Goal: Task Accomplishment & Management: Complete application form

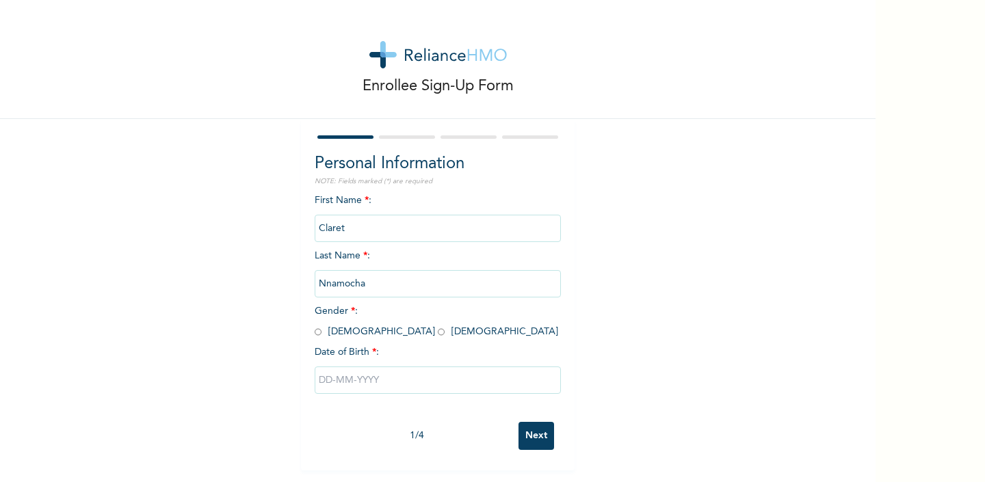
click at [322, 330] on span "Gender * : [DEMOGRAPHIC_DATA] [DEMOGRAPHIC_DATA]" at bounding box center [437, 322] width 244 height 30
click at [319, 325] on div "First Name * : [PERSON_NAME] Last Name * : [PERSON_NAME] Gender * : [DEMOGRAPHI…" at bounding box center [438, 305] width 246 height 222
click at [317, 335] on input "radio" at bounding box center [318, 332] width 7 height 13
radio input "true"
click at [347, 354] on span "Date of Birth * :" at bounding box center [347, 353] width 64 height 14
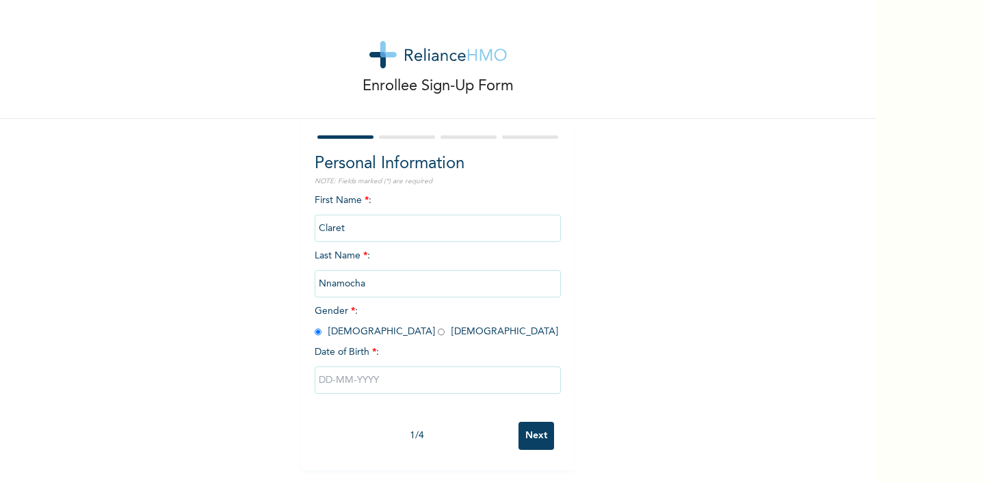
click at [347, 378] on input "text" at bounding box center [438, 380] width 246 height 27
select select "8"
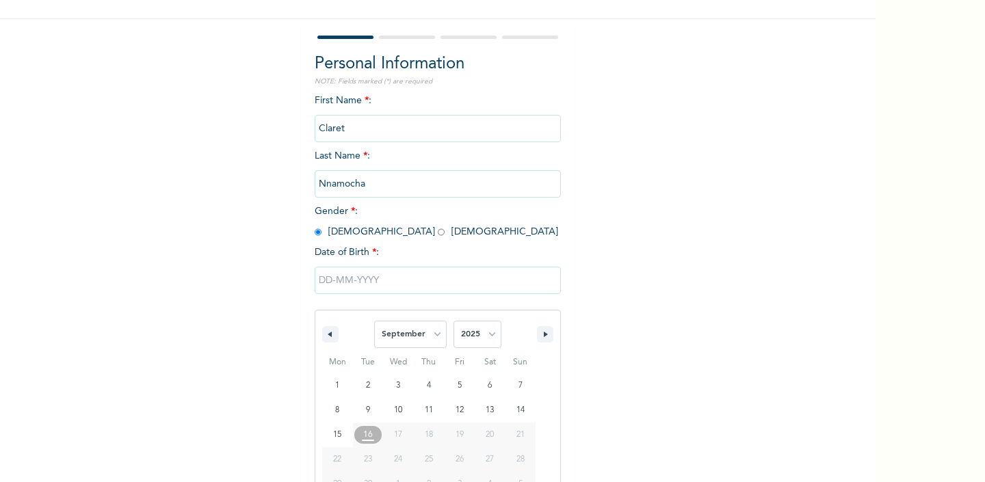
scroll to position [129, 0]
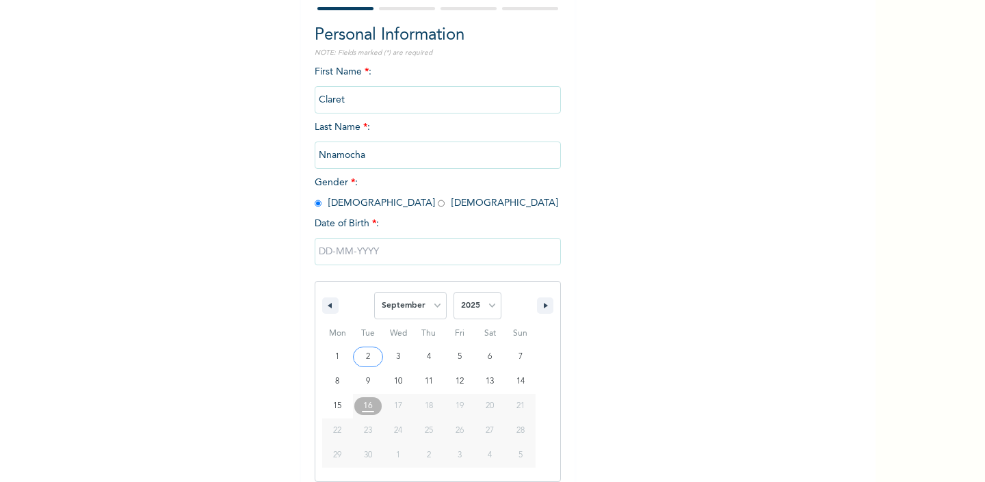
click at [327, 252] on input "text" at bounding box center [438, 251] width 246 height 27
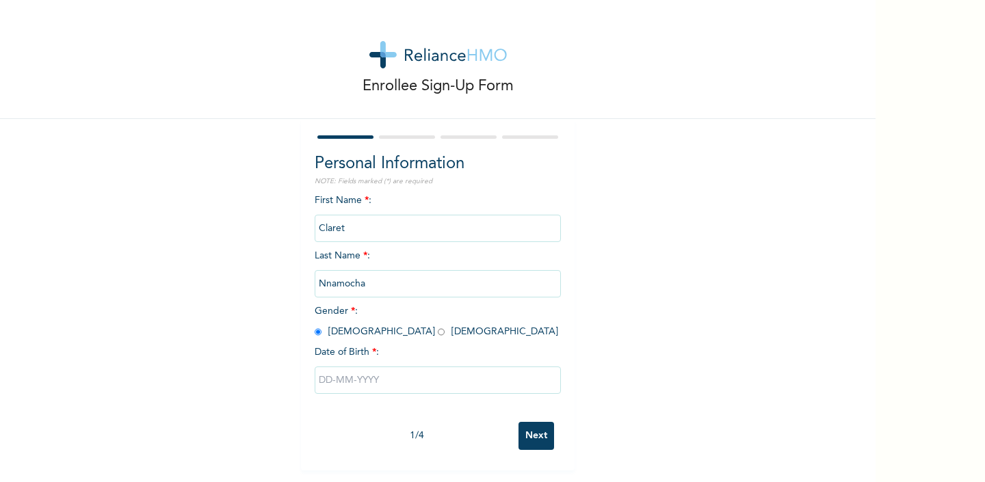
click at [393, 389] on input "text" at bounding box center [438, 380] width 246 height 27
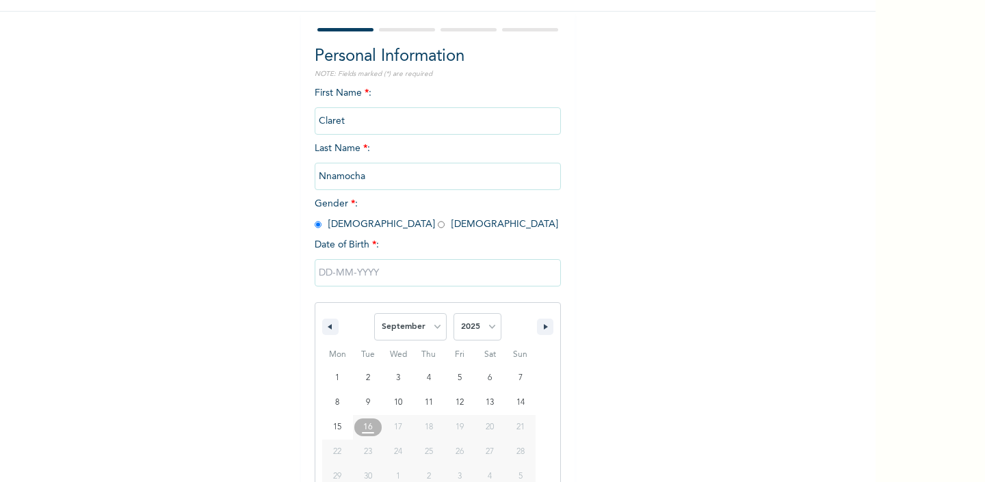
scroll to position [129, 0]
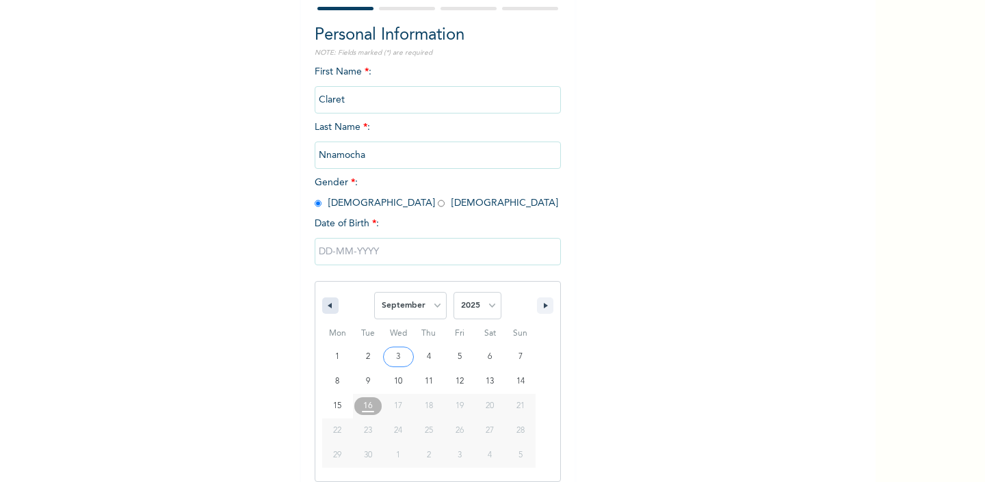
click at [335, 304] on button "button" at bounding box center [330, 306] width 16 height 16
select select "6"
click at [482, 306] on select "2025 2024 2023 2022 2021 2020 2019 2018 2017 2016 2015 2014 2013 2012 2011 2010…" at bounding box center [478, 305] width 48 height 27
select select "1998"
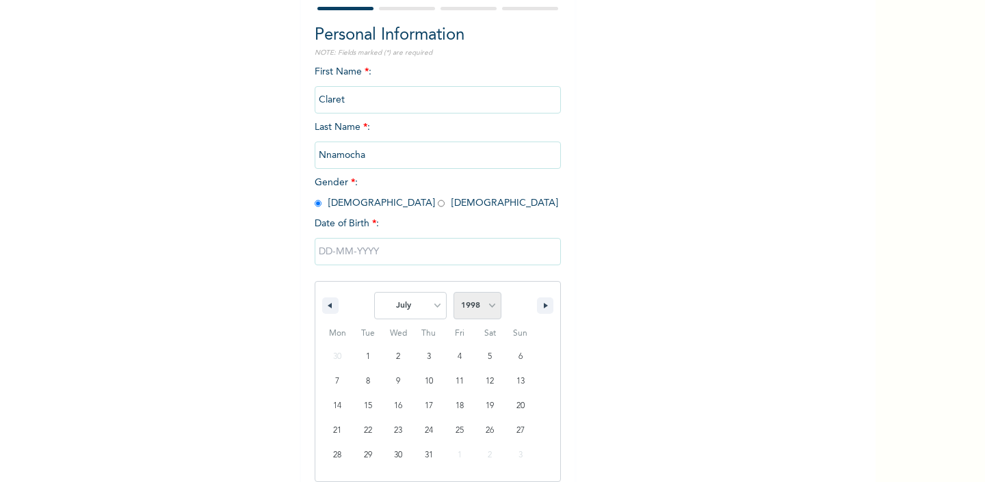
click at [454, 292] on select "2025 2024 2023 2022 2021 2020 2019 2018 2017 2016 2015 2014 2013 2012 2011 2010…" at bounding box center [478, 305] width 48 height 27
click at [430, 302] on select "January February March April May June July August September October November De…" at bounding box center [410, 305] width 73 height 27
click at [427, 311] on select "January February March April May June July August September October November De…" at bounding box center [410, 305] width 73 height 27
select select "9"
click at [375, 292] on select "January February March April May June July August September October November De…" at bounding box center [410, 305] width 73 height 27
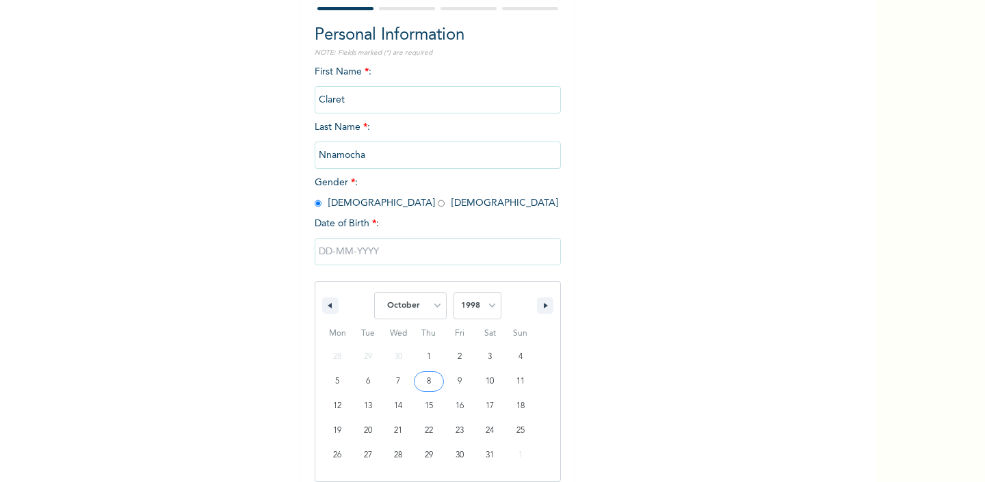
type input "10/08/1998"
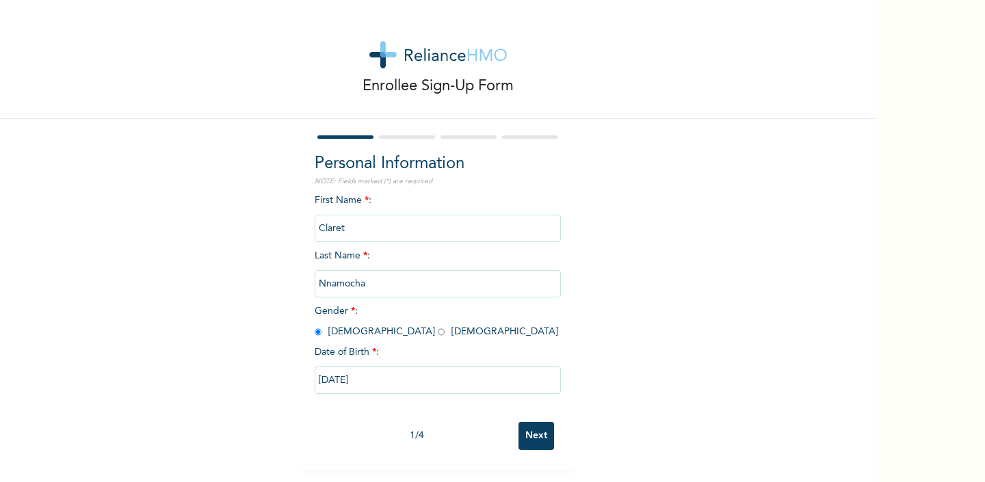
click at [536, 426] on input "Next" at bounding box center [537, 436] width 36 height 28
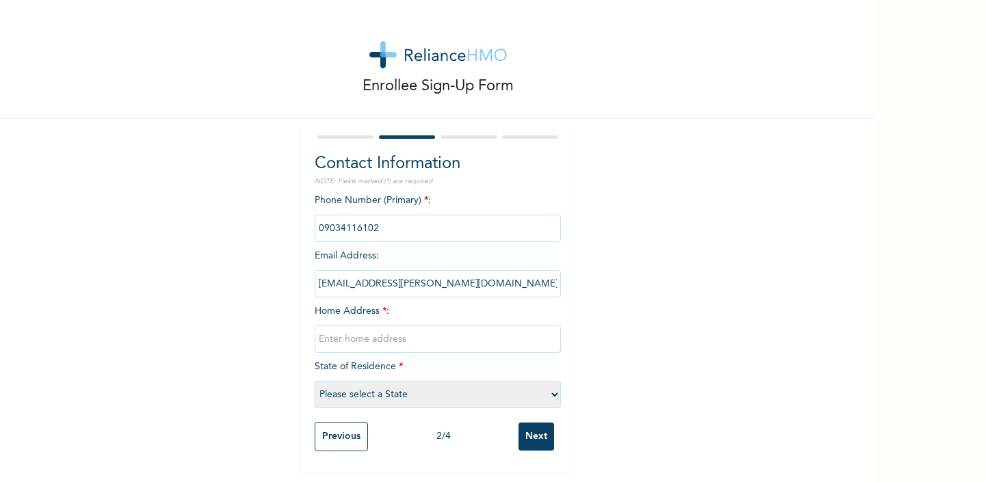
click at [433, 337] on input "text" at bounding box center [438, 339] width 246 height 27
click at [411, 400] on select "Please select a State Abia Abuja (FCT) Adamawa Akwa Ibom Anambra Bauchi Bayelsa…" at bounding box center [438, 394] width 246 height 27
select select "25"
click at [315, 381] on select "Please select a State Abia Abuja (FCT) Adamawa Akwa Ibom Anambra Bauchi Bayelsa…" at bounding box center [438, 394] width 246 height 27
click at [357, 331] on input "text" at bounding box center [438, 339] width 246 height 27
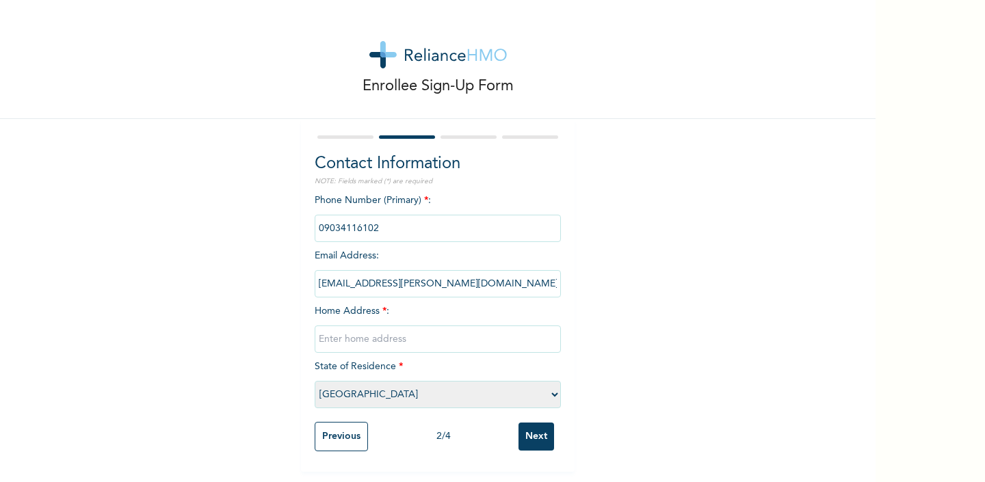
paste input "No. 1, Igbom Clifford Close, Olowora junction, Isheri, Lagos."
type input "No. 1, Igbom Clifford Close, Olowora junction, Isheri"
click at [543, 428] on input "Next" at bounding box center [537, 437] width 36 height 28
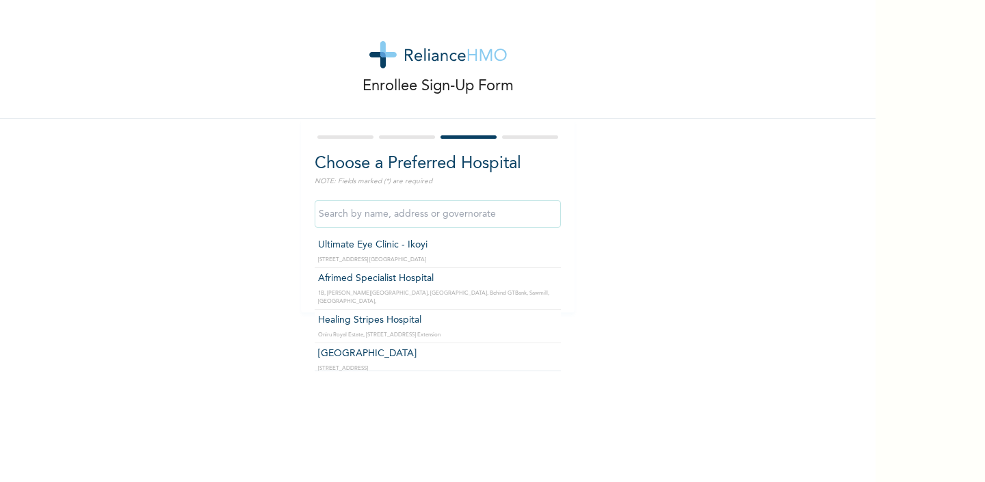
click at [436, 221] on input "text" at bounding box center [438, 213] width 246 height 27
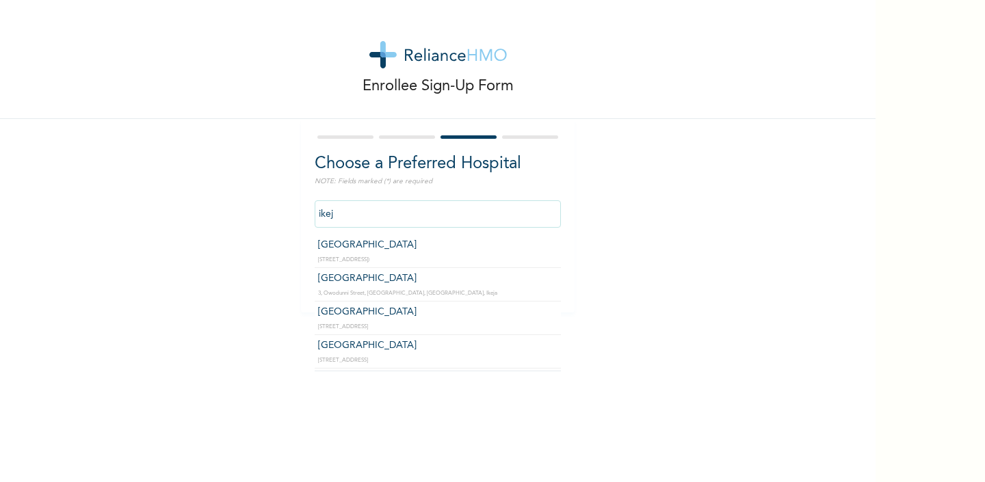
type input "ikeja"
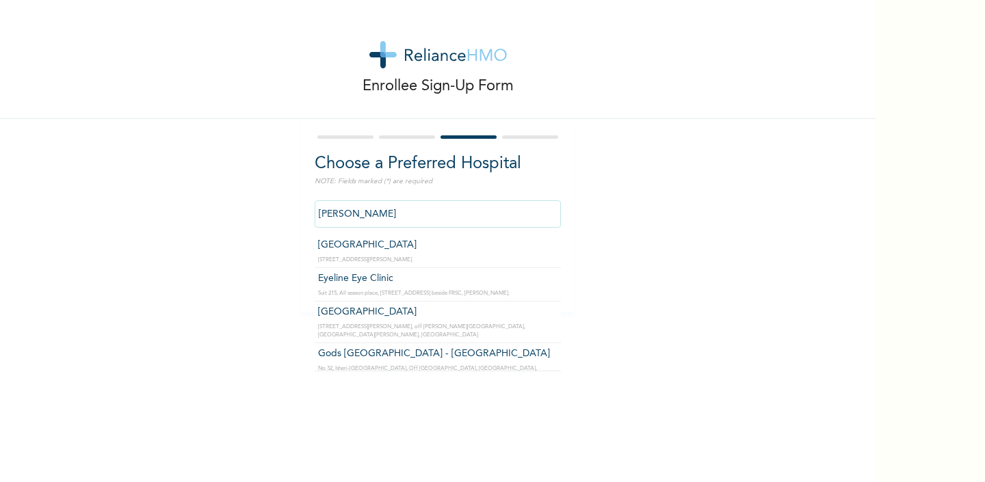
type input "berger"
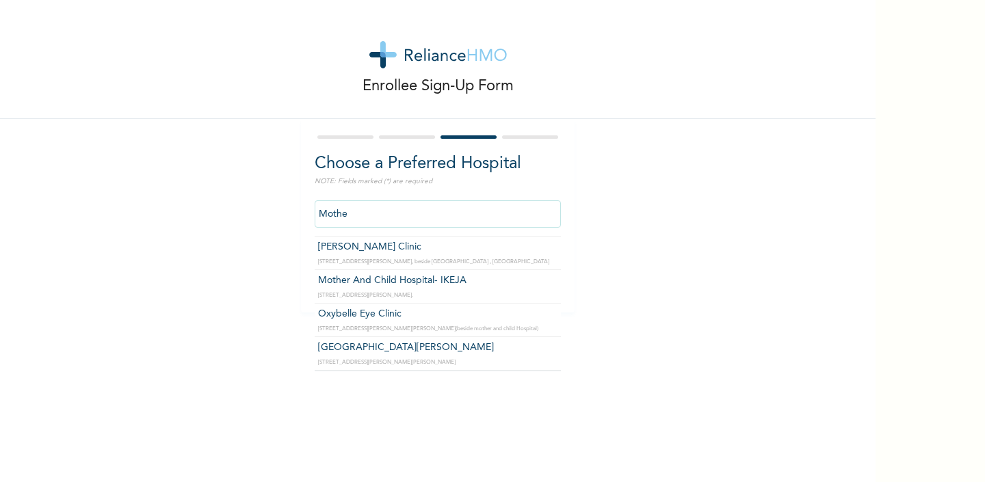
scroll to position [31, 0]
type input "Mother"
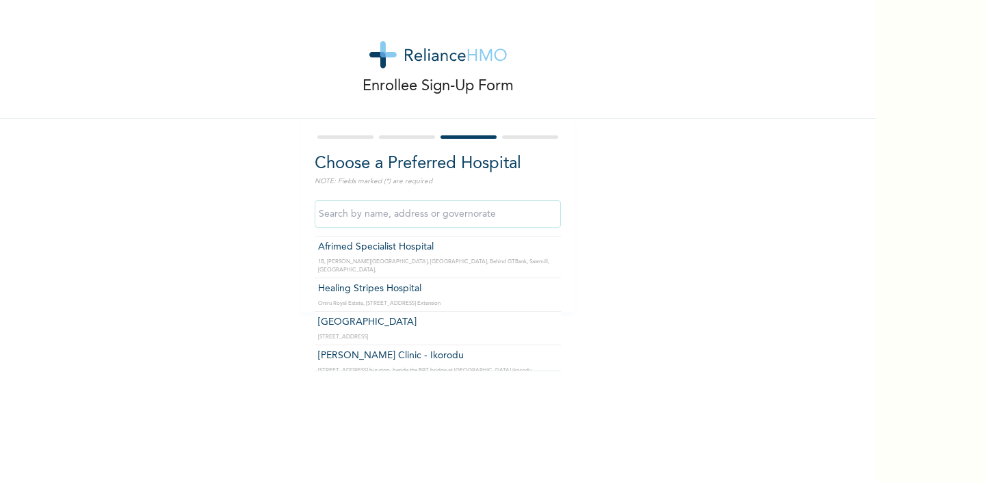
scroll to position [8670, 0]
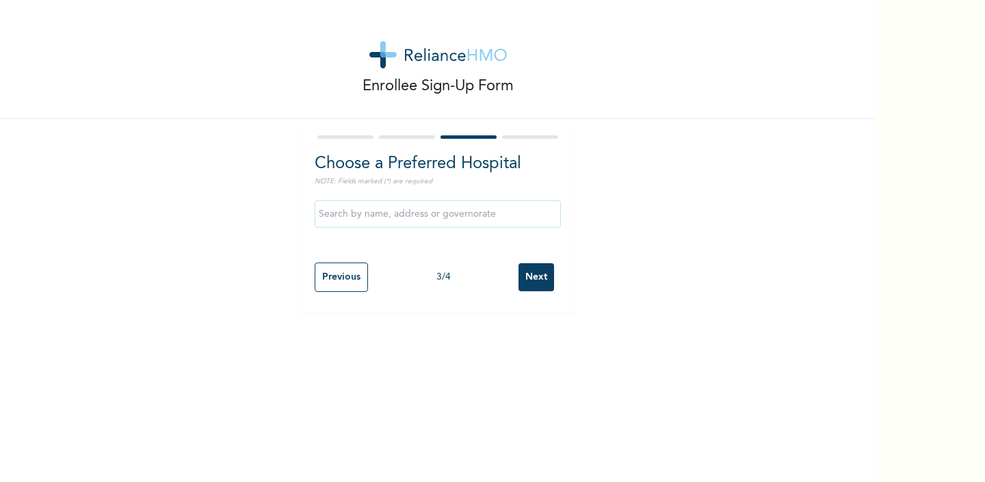
click at [872, 236] on div "Enrollee Sign-Up Form Choose a Preferred Hospital NOTE: Fields marked (*) are r…" at bounding box center [438, 156] width 876 height 313
click at [540, 280] on input "Next" at bounding box center [537, 277] width 36 height 28
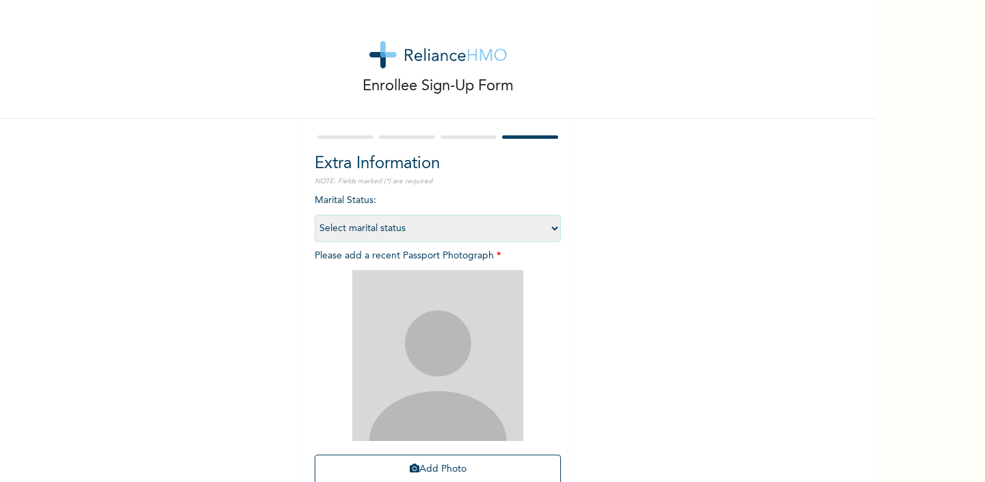
click at [499, 223] on select "Select marital status Single Married Divorced Widow/Widower" at bounding box center [438, 228] width 246 height 27
select select "1"
click at [315, 215] on select "Select marital status Single Married Divorced Widow/Widower" at bounding box center [438, 228] width 246 height 27
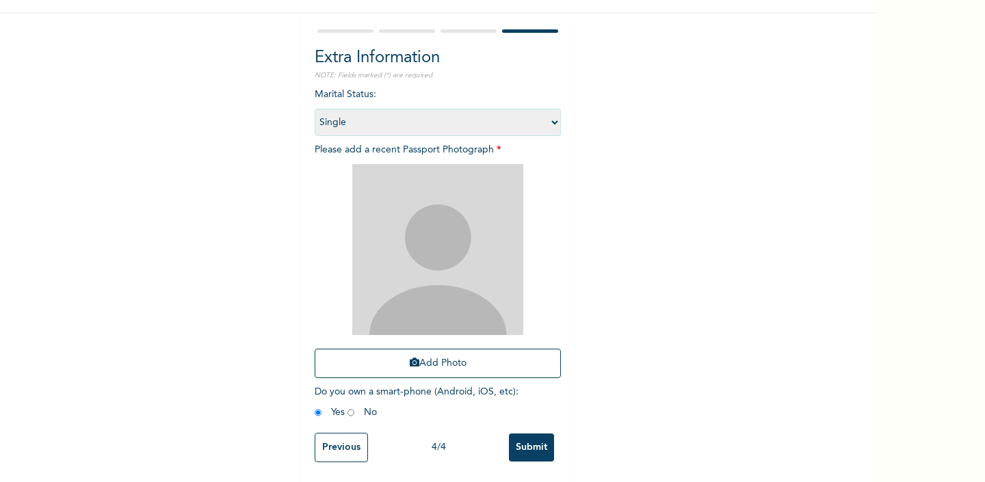
scroll to position [108, 0]
click at [476, 362] on button "Add Photo" at bounding box center [438, 362] width 246 height 29
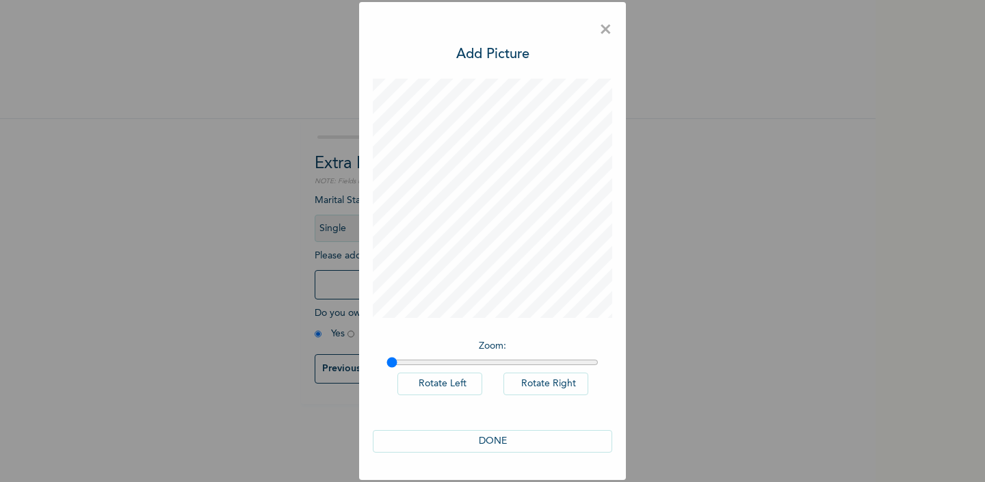
scroll to position [0, 0]
click at [516, 434] on button "DONE" at bounding box center [492, 441] width 239 height 23
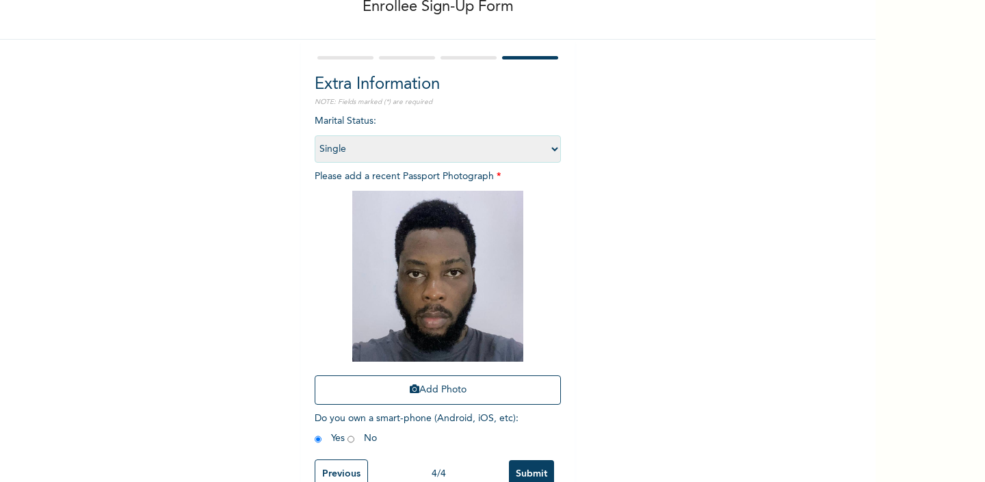
scroll to position [107, 0]
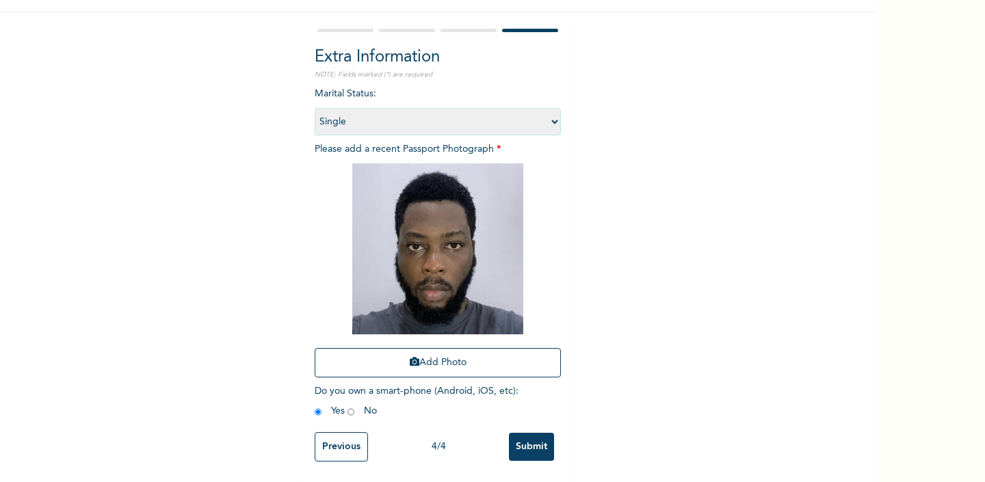
click at [350, 411] on input "radio" at bounding box center [351, 412] width 7 height 13
radio input "true"
click at [552, 445] on input "Submit" at bounding box center [531, 447] width 45 height 28
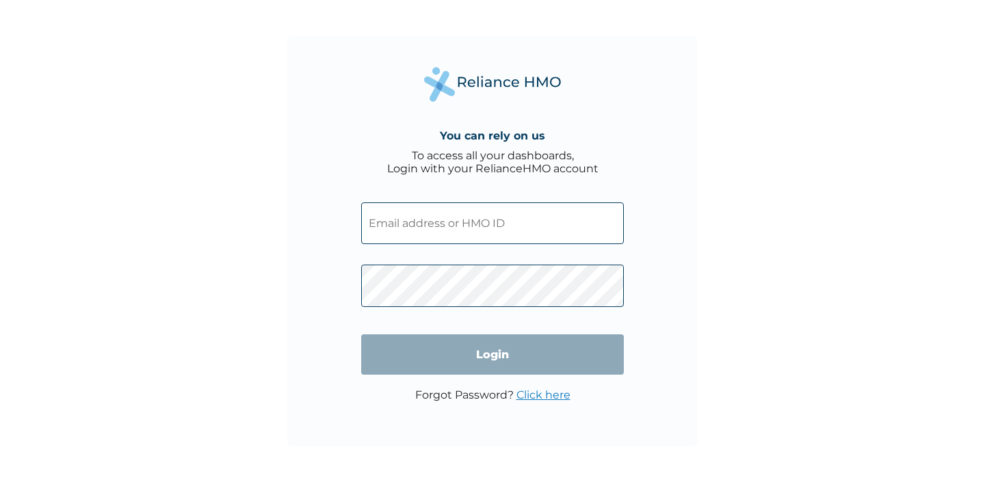
click at [480, 230] on input "text" at bounding box center [492, 224] width 263 height 42
type input "[EMAIL_ADDRESS][PERSON_NAME][DOMAIN_NAME]"
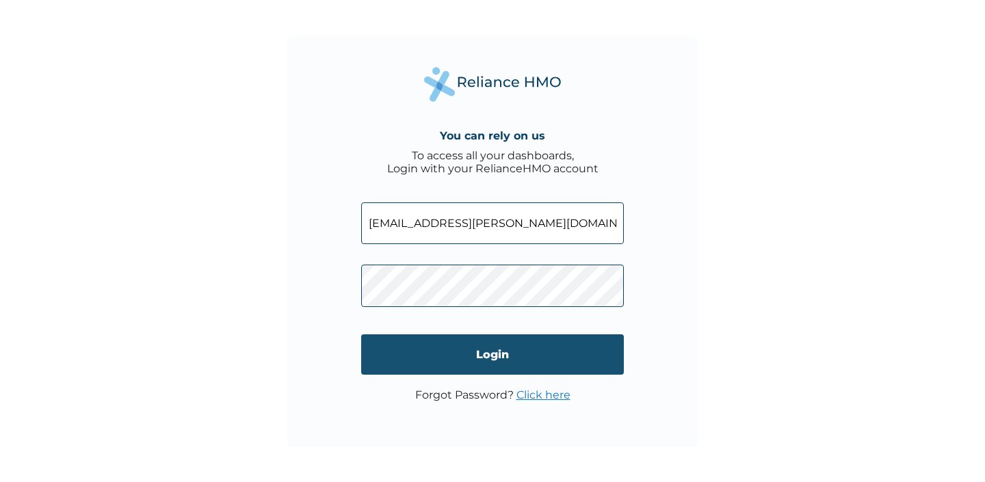
click at [425, 351] on input "Login" at bounding box center [492, 355] width 263 height 40
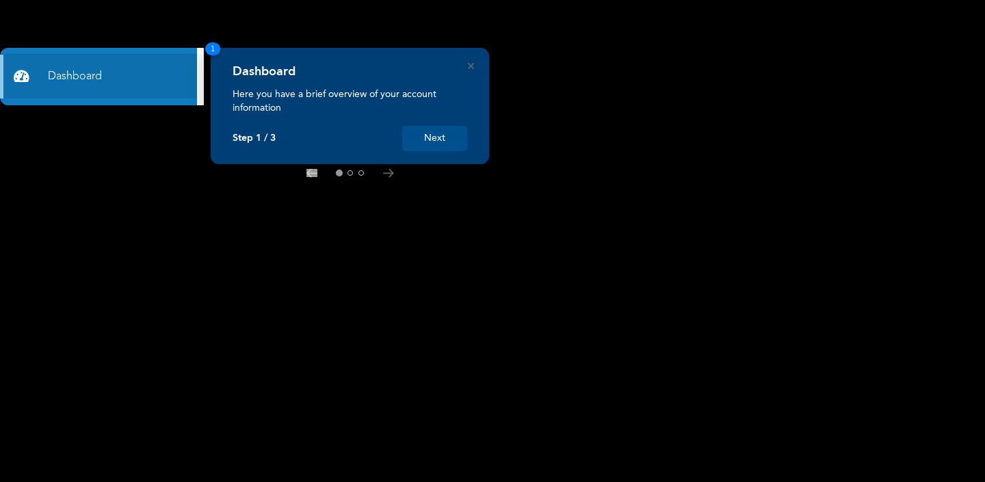
click at [424, 143] on button "Next" at bounding box center [434, 138] width 65 height 25
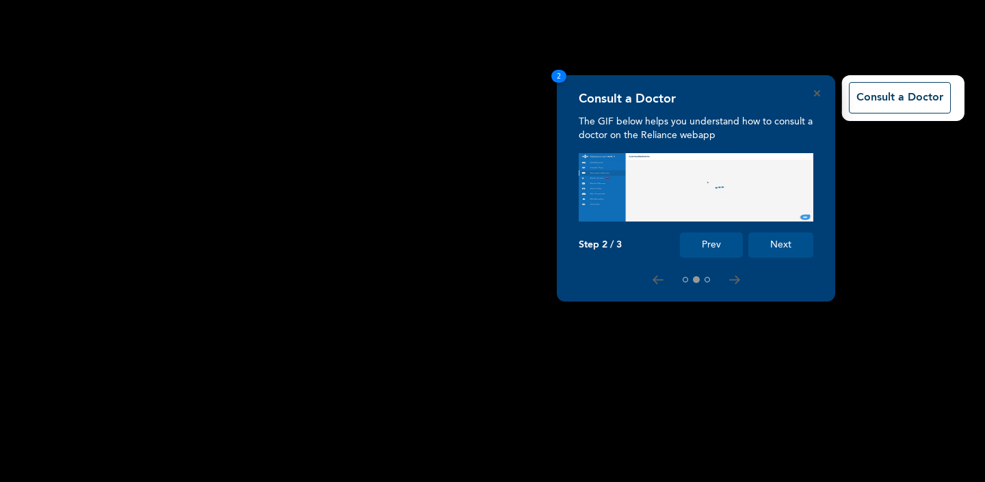
click at [782, 237] on button "Next" at bounding box center [781, 245] width 65 height 25
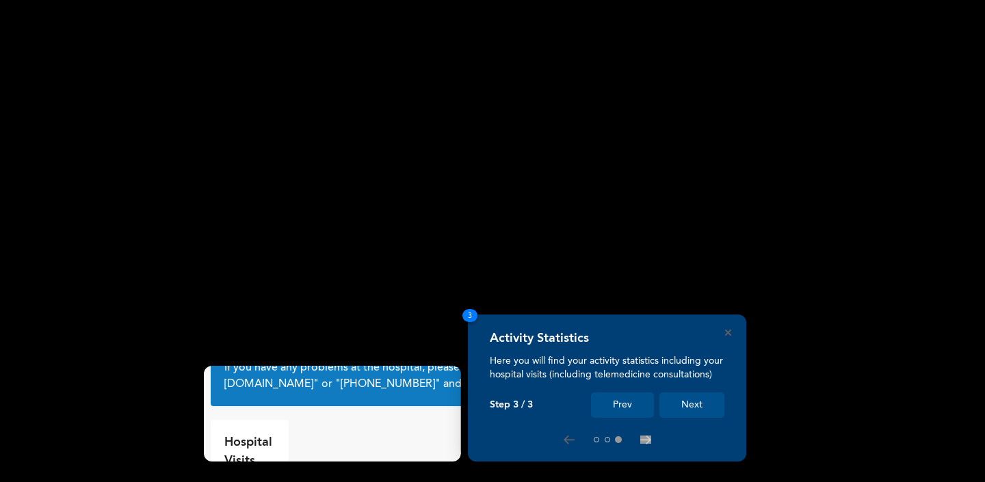
scroll to position [48, 0]
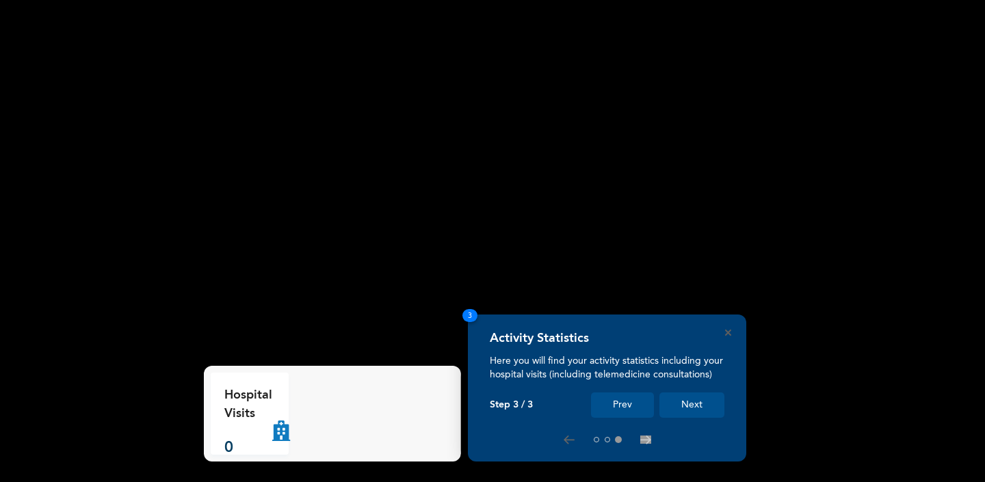
click at [682, 404] on button "Next" at bounding box center [692, 405] width 65 height 25
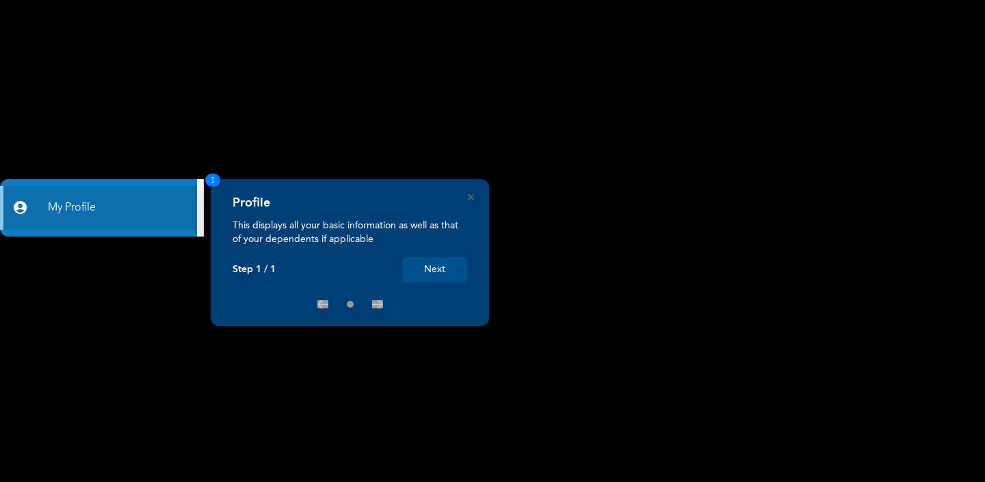
click at [447, 273] on button "Next" at bounding box center [434, 269] width 65 height 25
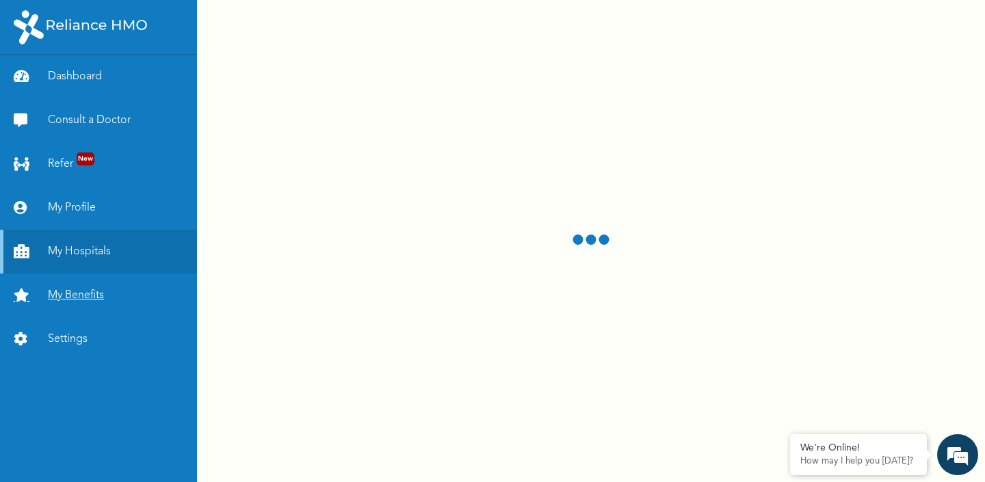
click at [96, 294] on link "My Benefits" at bounding box center [98, 296] width 197 height 44
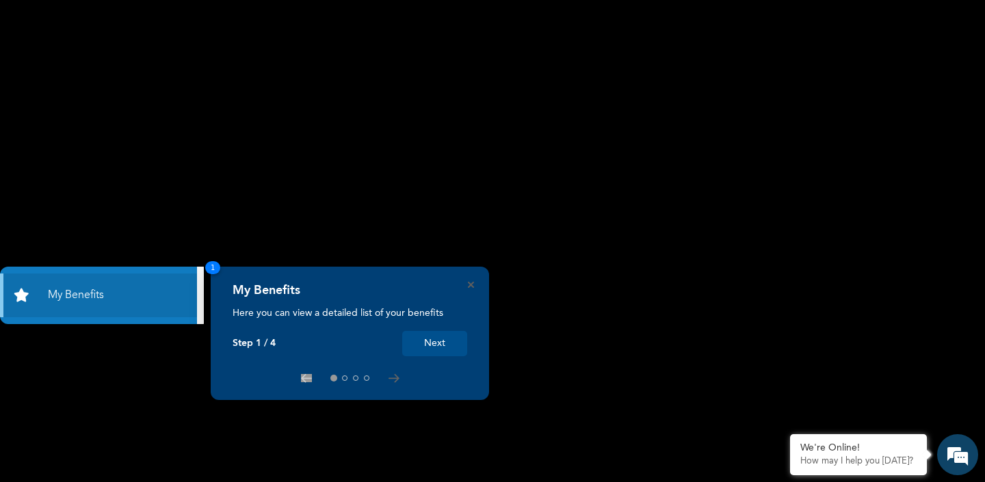
click at [424, 351] on button "Next" at bounding box center [434, 343] width 65 height 25
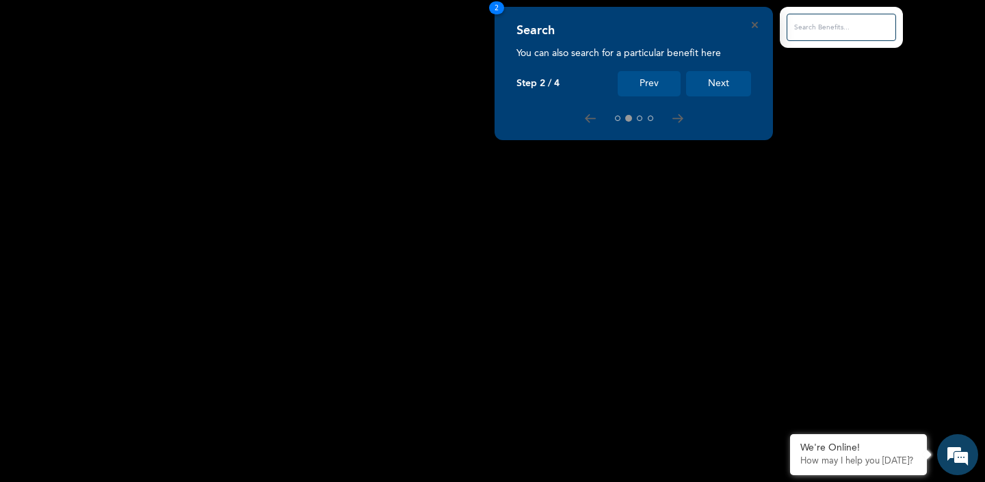
click at [725, 89] on button "Next" at bounding box center [718, 83] width 65 height 25
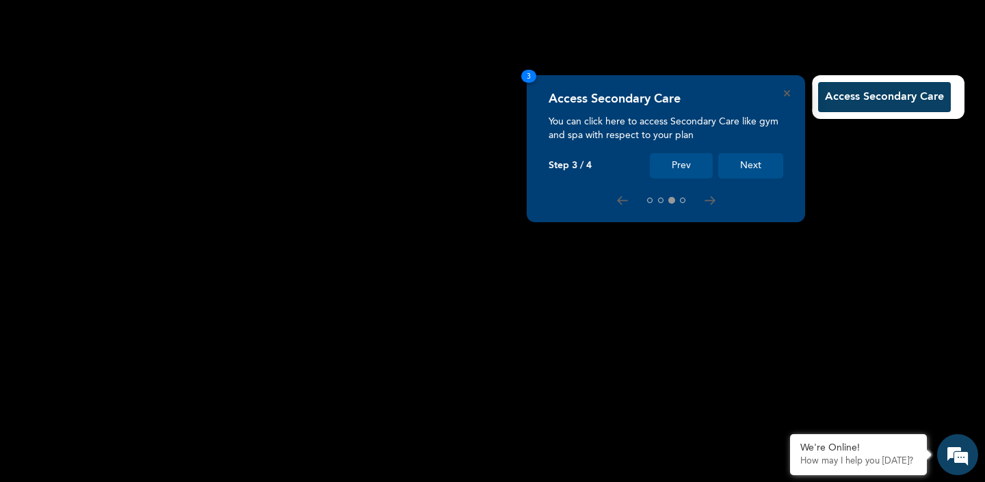
click at [755, 165] on button "Next" at bounding box center [750, 165] width 65 height 25
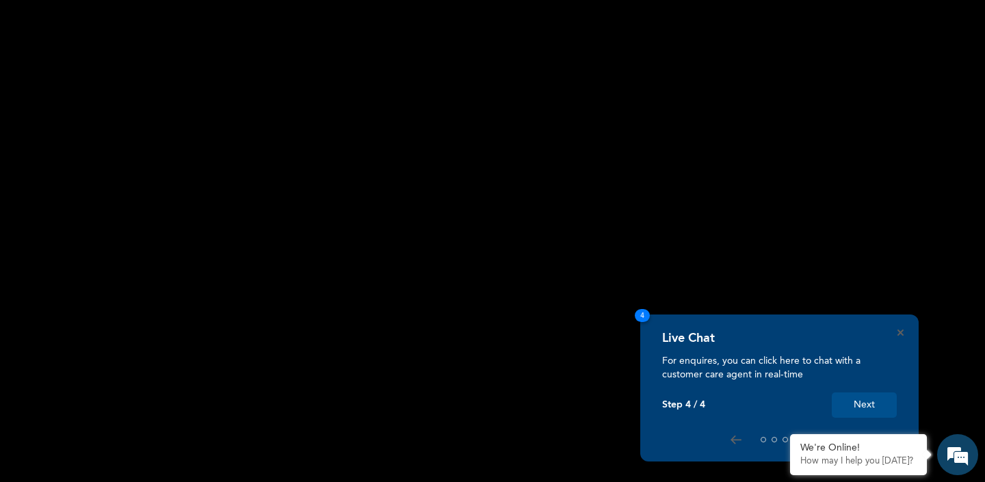
click at [860, 403] on button "Next" at bounding box center [864, 405] width 65 height 25
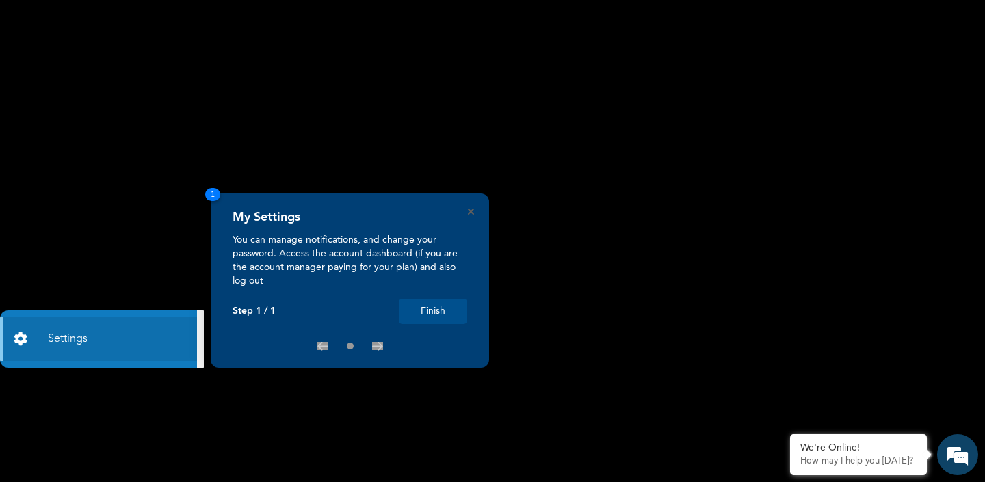
click at [428, 315] on button "Finish" at bounding box center [433, 311] width 68 height 25
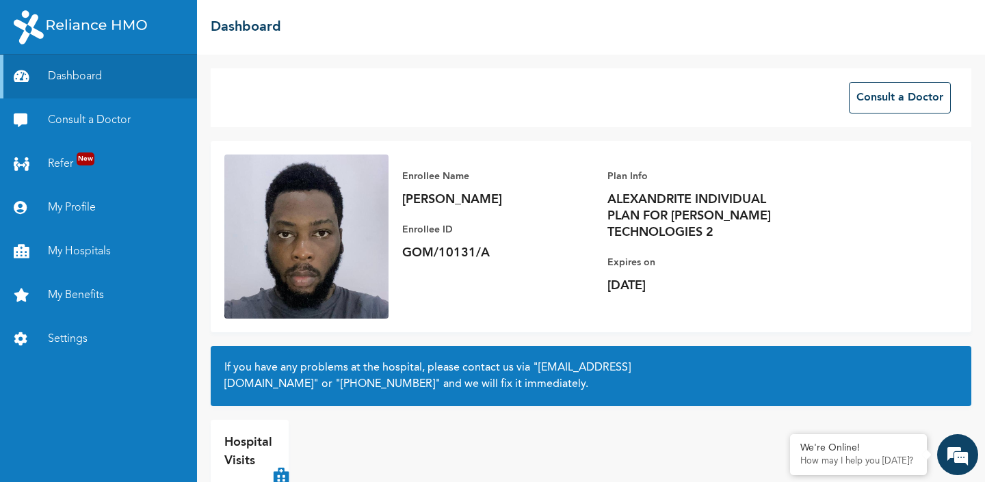
scroll to position [1, 0]
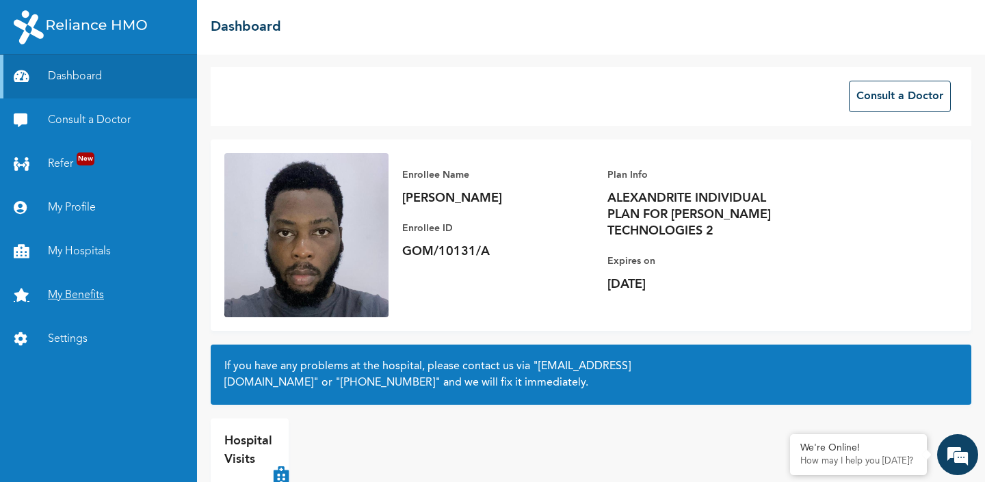
click at [97, 292] on link "My Benefits" at bounding box center [98, 296] width 197 height 44
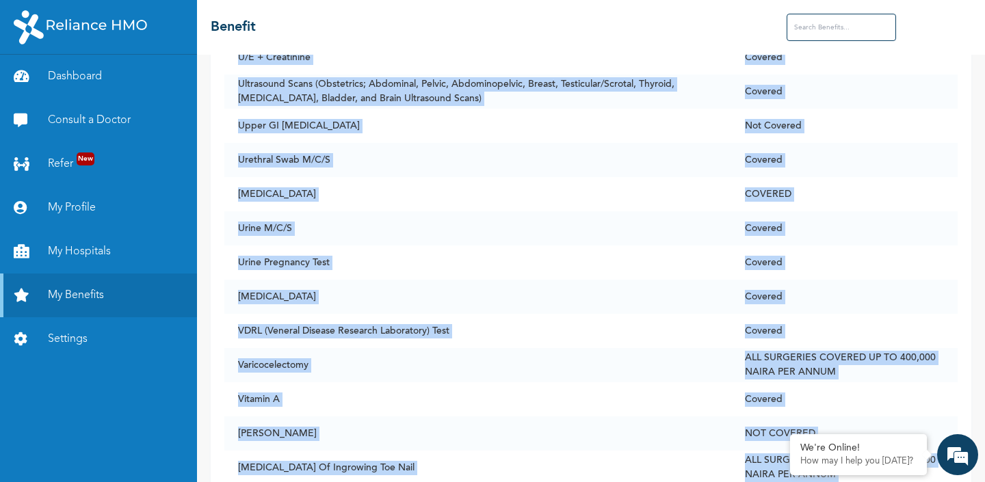
scroll to position [10475, 0]
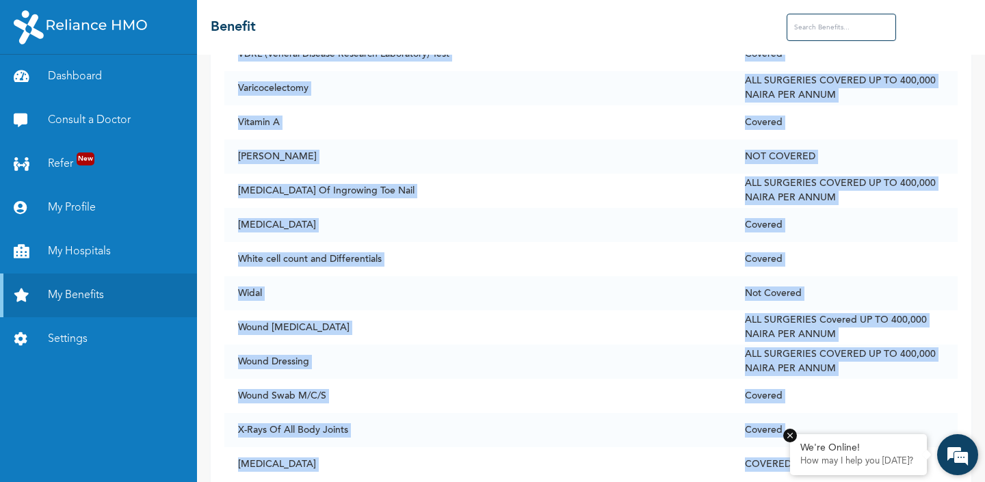
drag, startPoint x: 234, startPoint y: 166, endPoint x: 830, endPoint y: 437, distance: 654.4
click at [830, 437] on body "Dashboard Consult a Doctor Refer New My Profile My Hospitals My Benefits Settin…" at bounding box center [492, 241] width 985 height 482
copy body "Benefit Status 24 Hour Creatinine Clearance Covered ALT (Sgpt) Serum Covered AS…"
click at [633, 208] on td "[MEDICAL_DATA]" at bounding box center [477, 225] width 507 height 34
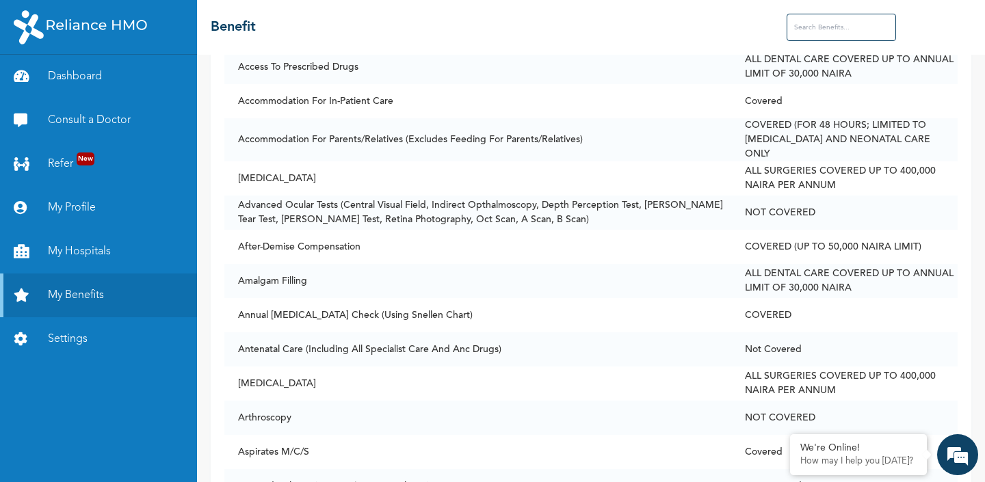
scroll to position [0, 0]
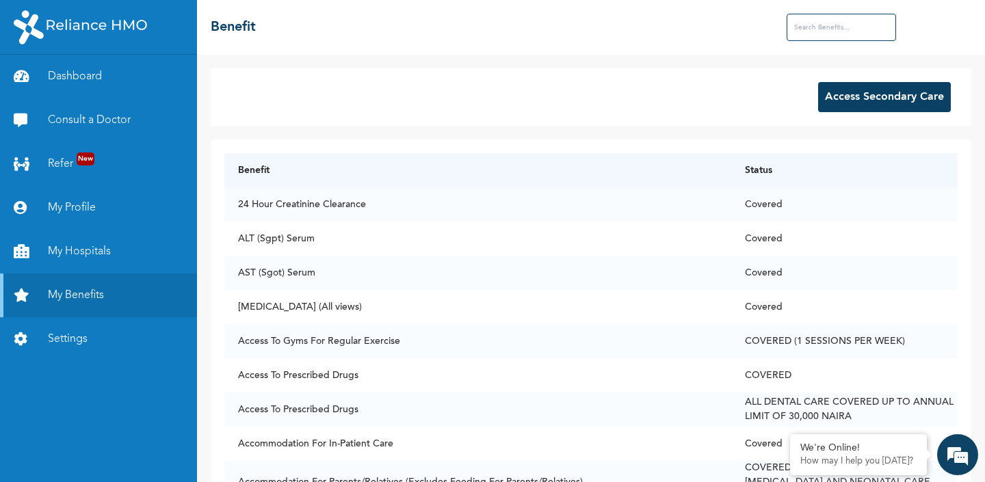
click at [869, 104] on button "Access Secondary Care" at bounding box center [884, 97] width 133 height 30
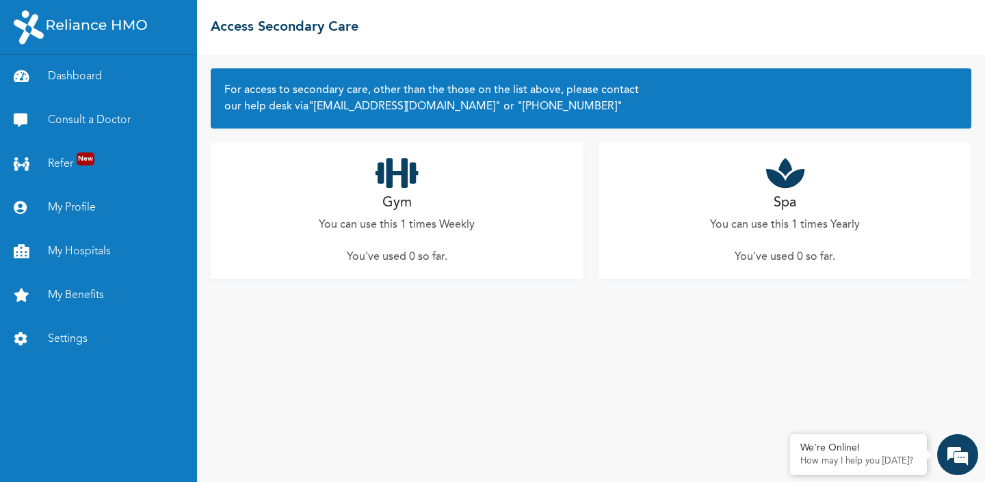
click at [444, 249] on p "You've used 0 so far ." at bounding box center [397, 257] width 101 height 16
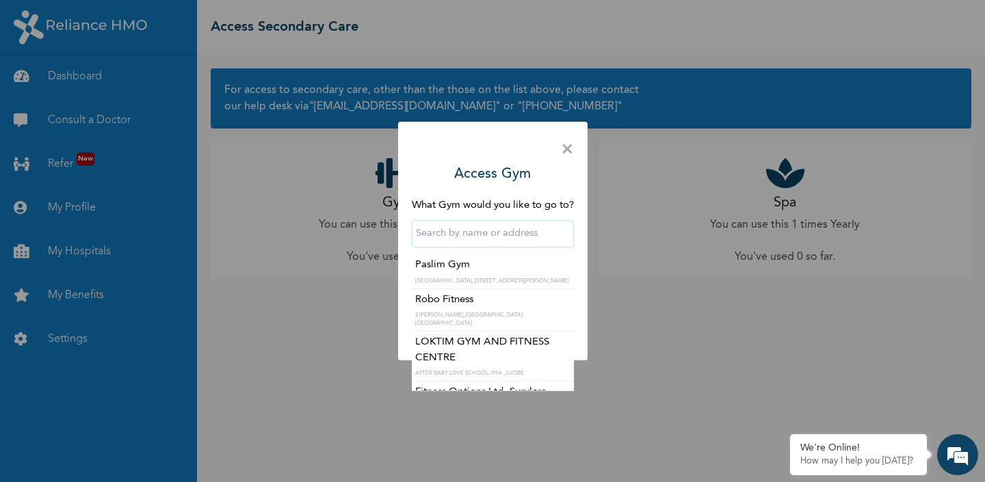
click at [521, 235] on input "text" at bounding box center [493, 233] width 162 height 27
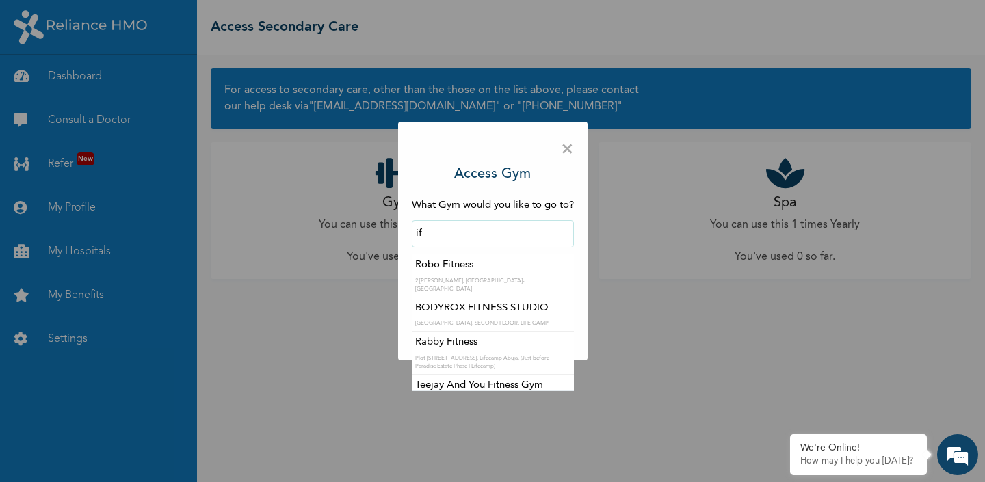
type input "i"
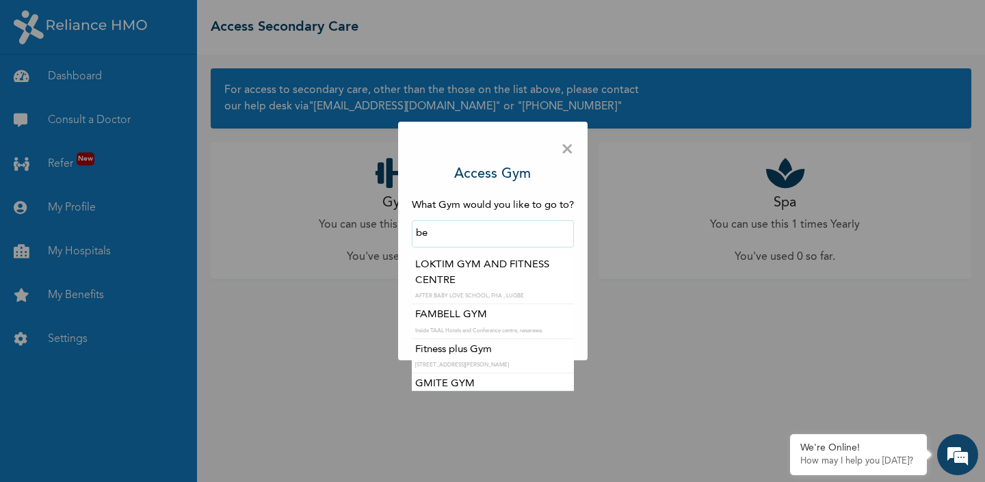
type input "b"
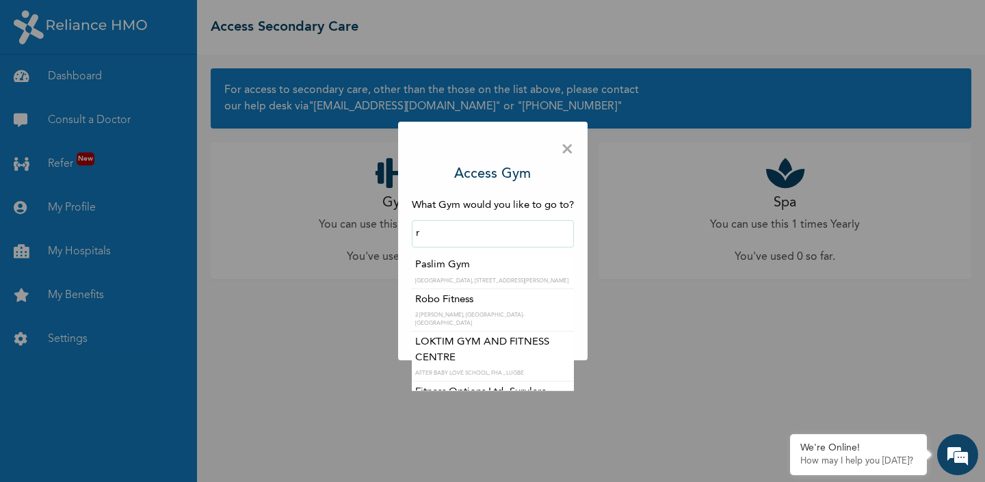
type input "r"
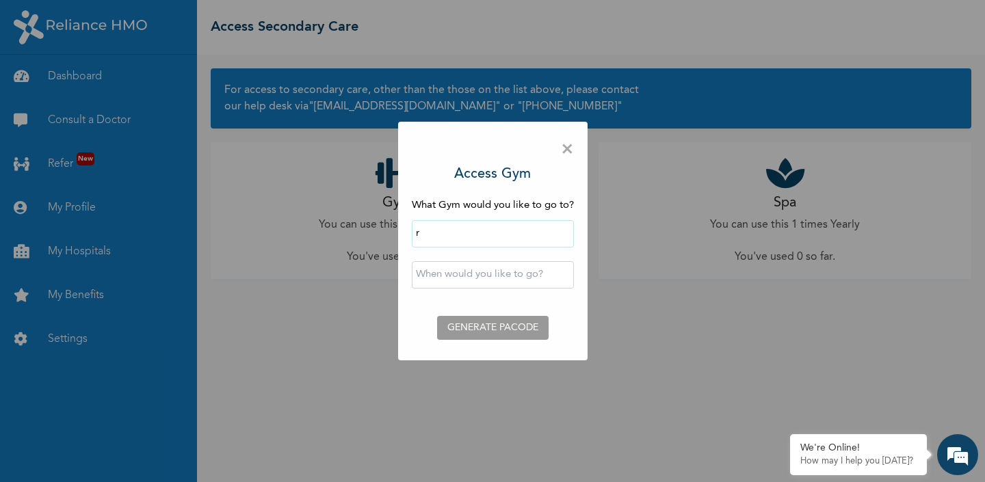
click at [780, 316] on div "× Access Gym What Gym would you like to go to? r ‹ [DATE] › Su Mo Tu We Th Fr S…" at bounding box center [492, 241] width 985 height 482
click at [571, 151] on span "×" at bounding box center [567, 149] width 13 height 29
